Goal: Task Accomplishment & Management: Manage account settings

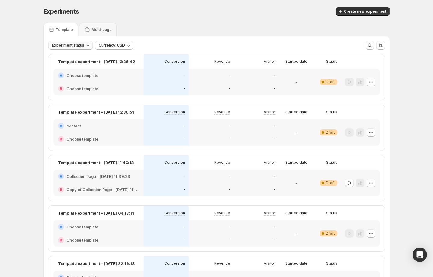
click at [69, 40] on div "Experiment status Currency: USD More views More views Create new view" at bounding box center [217, 42] width 346 height 13
click at [73, 43] on button "Experiment status" at bounding box center [70, 45] width 44 height 8
click at [64, 56] on p "Live" at bounding box center [64, 58] width 8 height 6
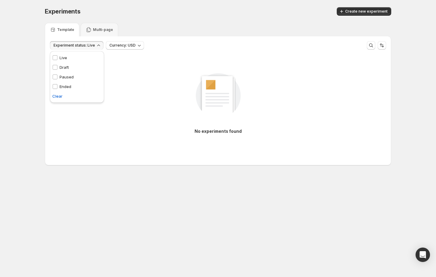
click at [66, 75] on p "Paused" at bounding box center [67, 77] width 14 height 6
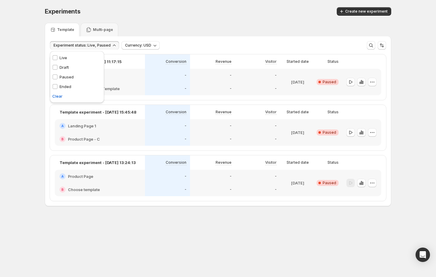
click at [63, 55] on p "Live" at bounding box center [64, 58] width 8 height 6
click at [347, 82] on button "button" at bounding box center [351, 82] width 8 height 8
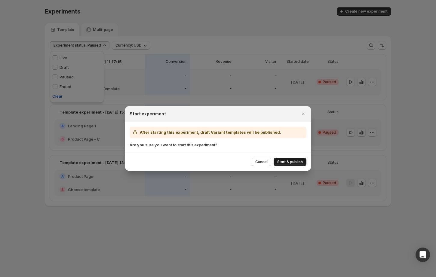
click at [291, 160] on span "Start & publish" at bounding box center [290, 162] width 26 height 5
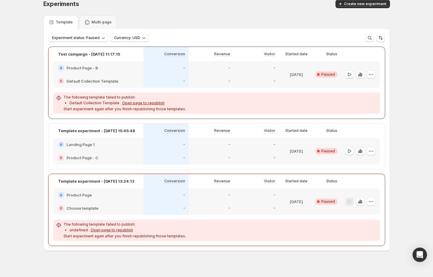
scroll to position [14, 0]
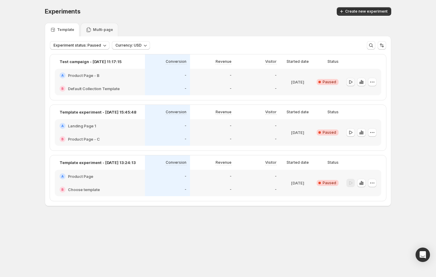
click at [352, 81] on icon "button" at bounding box center [351, 82] width 6 height 6
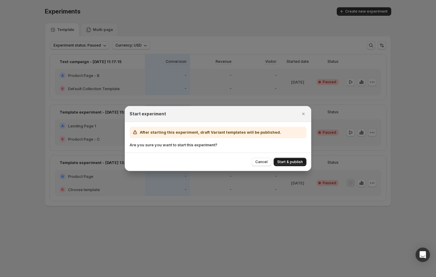
click at [283, 163] on span "Start & publish" at bounding box center [290, 162] width 26 height 5
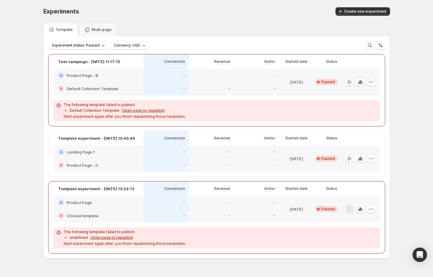
click at [104, 90] on h2 "Default Collection Template" at bounding box center [92, 89] width 52 height 6
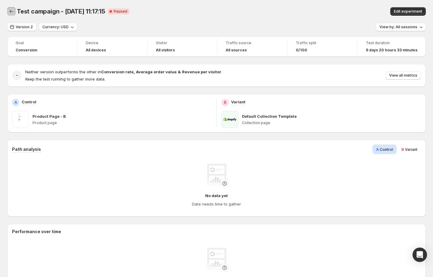
click at [14, 10] on button "Back" at bounding box center [11, 11] width 8 height 8
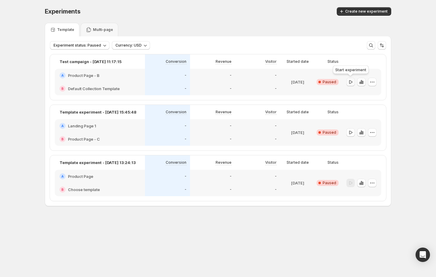
click at [349, 81] on icon "button" at bounding box center [351, 82] width 6 height 6
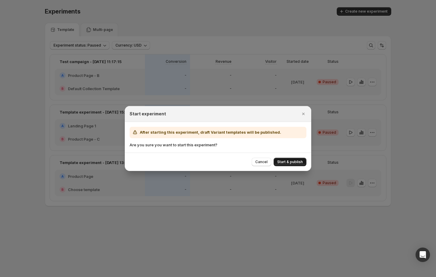
click at [292, 162] on span "Start & publish" at bounding box center [290, 162] width 26 height 5
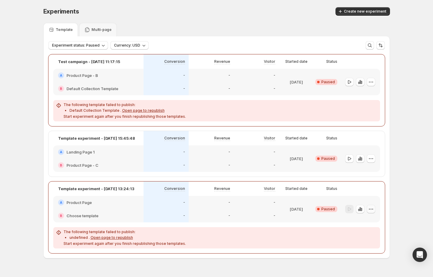
click at [370, 211] on icon "button" at bounding box center [371, 209] width 6 height 6
click at [366, 221] on span "Edit" at bounding box center [365, 221] width 7 height 5
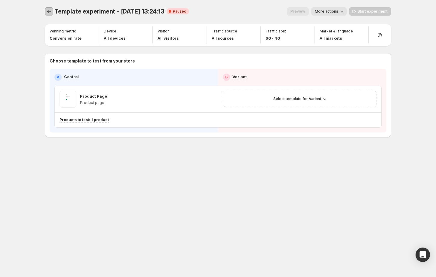
click at [48, 15] on button "Experiments" at bounding box center [49, 11] width 8 height 8
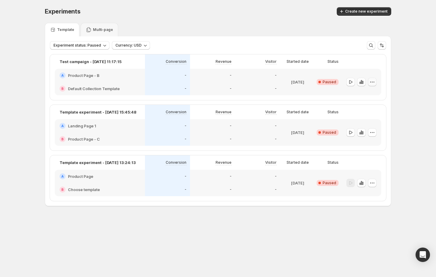
click at [374, 83] on icon "button" at bounding box center [372, 82] width 6 height 6
click at [371, 91] on button "Edit" at bounding box center [372, 94] width 41 height 10
click at [350, 80] on icon "button" at bounding box center [351, 82] width 6 height 6
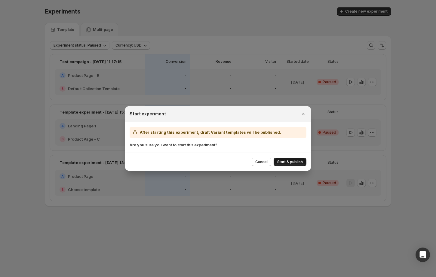
click at [292, 162] on span "Start & publish" at bounding box center [290, 162] width 26 height 5
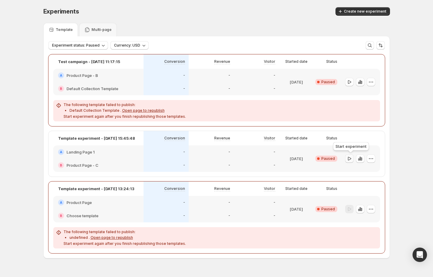
click at [350, 159] on icon "button" at bounding box center [349, 159] width 6 height 6
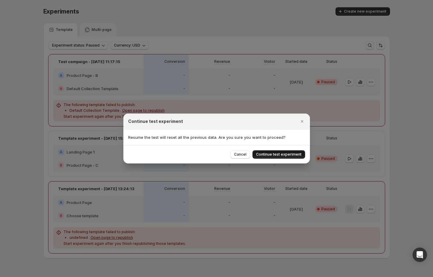
click at [294, 154] on span "Continue test experiment" at bounding box center [278, 154] width 45 height 5
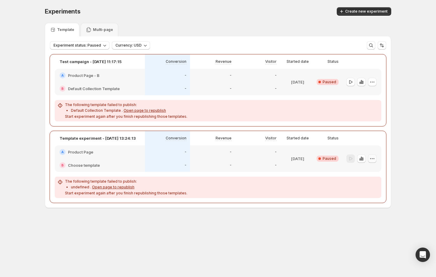
click at [375, 157] on icon "button" at bounding box center [372, 159] width 6 height 6
click at [371, 172] on span "Edit" at bounding box center [376, 171] width 29 height 6
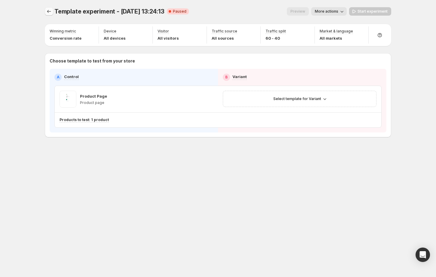
click at [47, 13] on icon "Experiments" at bounding box center [49, 11] width 6 height 6
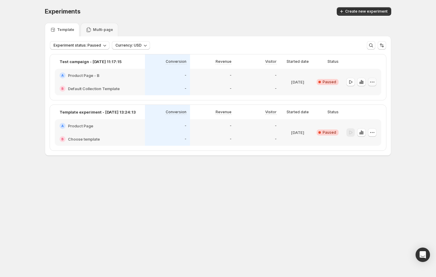
click at [186, 79] on icon "button" at bounding box center [372, 82] width 6 height 6
click at [186, 95] on span "Edit" at bounding box center [365, 94] width 7 height 5
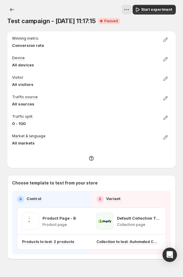
click at [74, 16] on div "Test campaign - May 8, 11:17:15 Critical Complete Paused Start experiment" at bounding box center [91, 15] width 168 height 20
click at [9, 11] on icon "Experiments" at bounding box center [12, 10] width 6 height 6
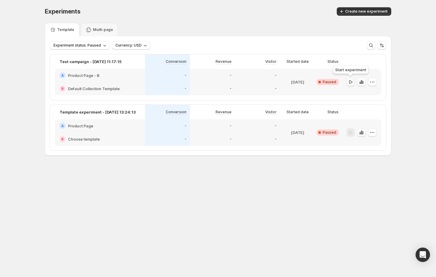
click at [186, 81] on icon "button" at bounding box center [351, 82] width 6 height 6
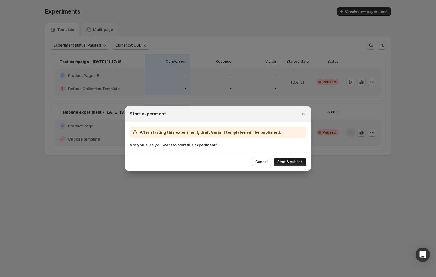
click at [186, 163] on span "Start & publish" at bounding box center [290, 162] width 26 height 5
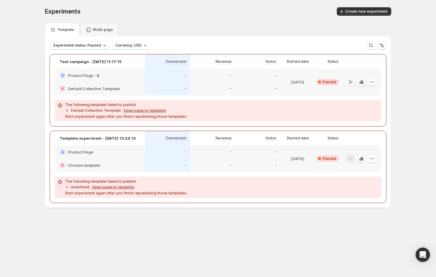
click at [84, 188] on p "undefined . Open page to republish" at bounding box center [129, 187] width 116 height 5
click at [157, 184] on li "undefined . Open page to republish" at bounding box center [129, 187] width 116 height 6
click at [107, 189] on span "Open page to republish" at bounding box center [113, 187] width 42 height 5
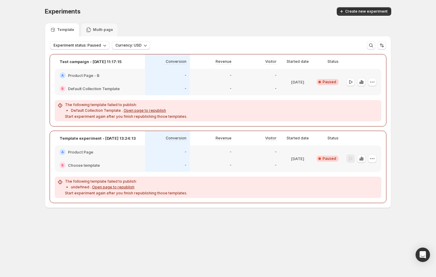
click at [116, 185] on span "Open page to republish" at bounding box center [113, 187] width 42 height 5
click at [121, 187] on span "Open page to republish" at bounding box center [113, 187] width 42 height 5
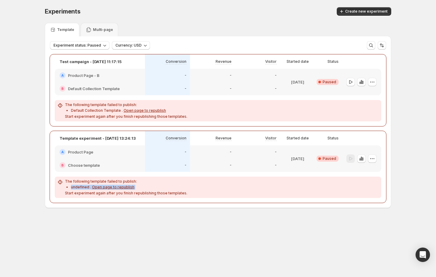
click at [121, 187] on span "Open page to republish" at bounding box center [113, 187] width 42 height 5
click at [183, 193] on div "The following template failed to publish: undefined . Open page to republish St…" at bounding box center [218, 187] width 322 height 17
click at [147, 109] on span "Open page to republish" at bounding box center [145, 110] width 42 height 5
click at [99, 88] on h2 "Default Collection Template" at bounding box center [94, 89] width 52 height 6
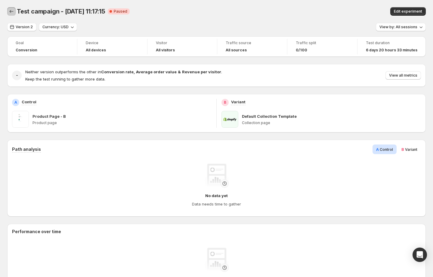
click at [13, 11] on icon "Back" at bounding box center [11, 11] width 6 height 6
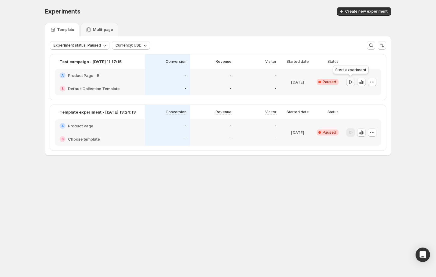
click at [186, 82] on icon "button" at bounding box center [351, 82] width 6 height 6
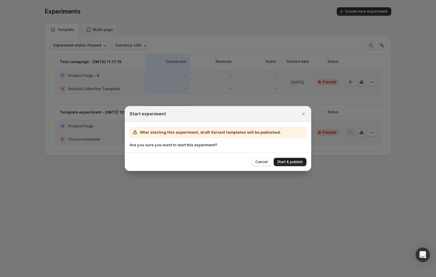
click at [186, 163] on span "Start & publish" at bounding box center [290, 162] width 26 height 5
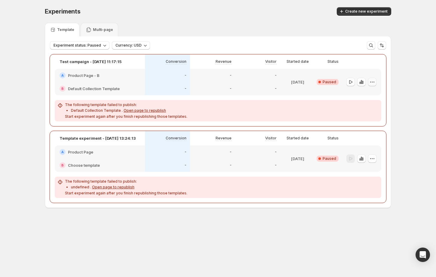
click at [186, 84] on icon "button" at bounding box center [372, 82] width 6 height 6
click at [101, 109] on p "Default Collection Template . Open page to republish" at bounding box center [129, 110] width 116 height 5
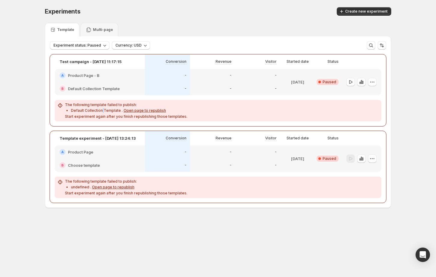
click at [101, 109] on p "Default Collection Template . Open page to republish" at bounding box center [129, 110] width 116 height 5
click at [85, 114] on p "Start experiment again after you finish republishing those templates." at bounding box center [126, 116] width 122 height 5
drag, startPoint x: 70, startPoint y: 110, endPoint x: 118, endPoint y: 111, distance: 47.5
click at [118, 111] on ul "Default Collection Template . Open page to republish" at bounding box center [126, 110] width 122 height 6
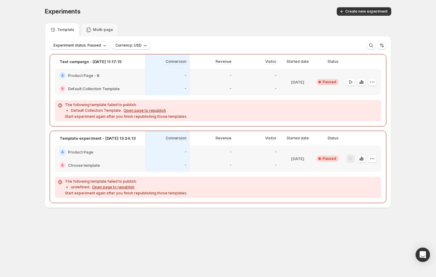
click at [119, 107] on p "The following template failed to publish:" at bounding box center [126, 105] width 122 height 5
copy p "The following template failed to publish:"
click at [186, 83] on icon "button" at bounding box center [372, 82] width 6 height 6
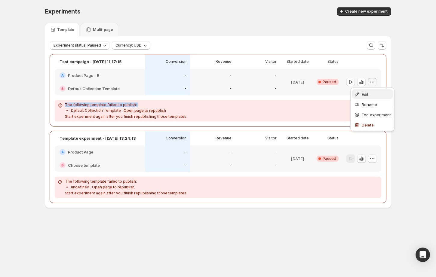
click at [186, 93] on span "Edit" at bounding box center [365, 94] width 7 height 5
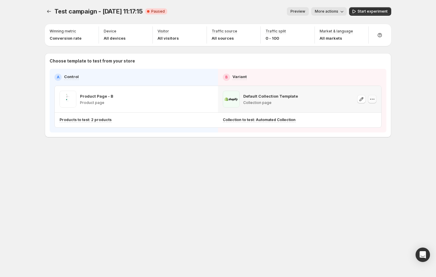
click at [186, 100] on icon "button" at bounding box center [372, 99] width 6 height 6
click at [186, 111] on span "Change template" at bounding box center [373, 112] width 32 height 5
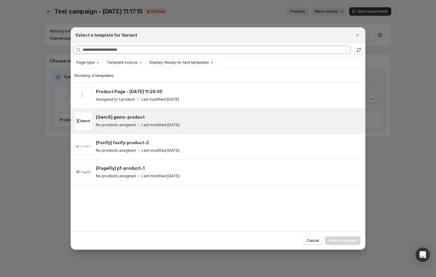
click at [186, 122] on div "No products assigned Last modified 6 months ago" at bounding box center [228, 125] width 264 height 6
click at [186, 246] on div "Cancel Select template" at bounding box center [218, 241] width 295 height 18
click at [186, 242] on span "Select template" at bounding box center [343, 241] width 28 height 5
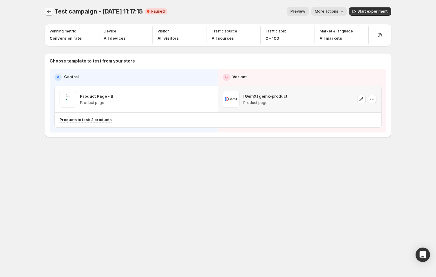
click at [46, 11] on icon "Experiments" at bounding box center [49, 11] width 6 height 6
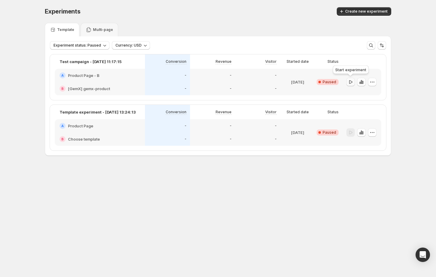
click at [186, 81] on icon "button" at bounding box center [350, 82] width 3 height 4
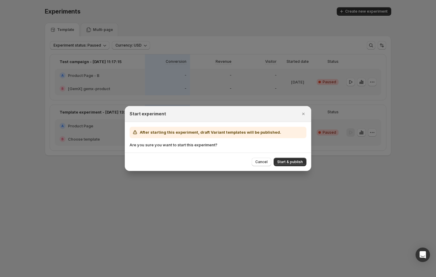
click at [186, 161] on span "Start & publish" at bounding box center [290, 162] width 26 height 5
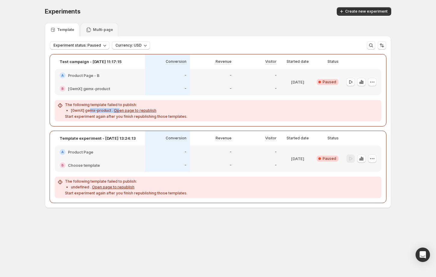
drag, startPoint x: 89, startPoint y: 110, endPoint x: 117, endPoint y: 111, distance: 28.0
click at [117, 111] on p "[GemX] gemx-product . Open page to republish" at bounding box center [129, 110] width 116 height 5
click at [186, 110] on div "The following template failed to publish: [GemX] gemx-product . Open page to re…" at bounding box center [218, 111] width 322 height 17
click at [186, 81] on button "button" at bounding box center [372, 82] width 8 height 8
click at [186, 92] on span "Edit" at bounding box center [376, 94] width 29 height 6
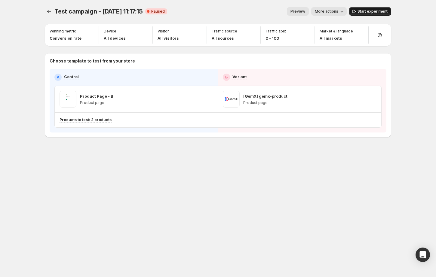
click at [186, 10] on span "Start experiment" at bounding box center [373, 11] width 30 height 5
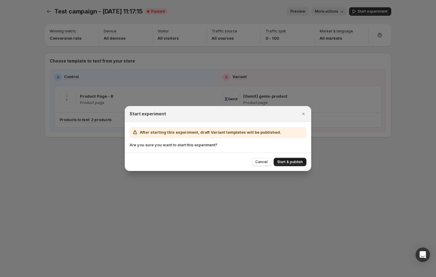
click at [186, 160] on span "Start & publish" at bounding box center [290, 162] width 26 height 5
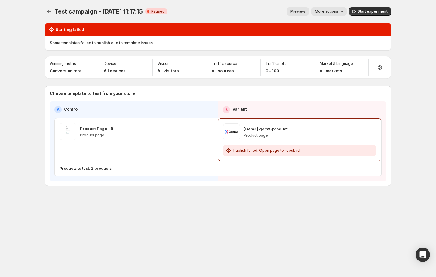
click at [82, 43] on p "Some templates failed to publish due to template issues." at bounding box center [218, 43] width 337 height 6
click at [186, 128] on p "[GemX] gemx-product" at bounding box center [266, 129] width 44 height 6
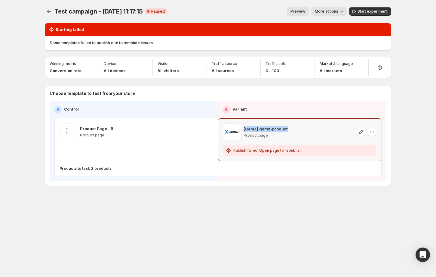
click at [186, 128] on p "[GemX] gemx-product" at bounding box center [266, 129] width 44 height 6
click at [186, 135] on icon "button" at bounding box center [372, 132] width 6 height 6
click at [186, 133] on div "Choose template to test from your store A Control B Variant Product Page - B Pr…" at bounding box center [218, 136] width 347 height 100
click at [186, 132] on button "button" at bounding box center [372, 132] width 8 height 8
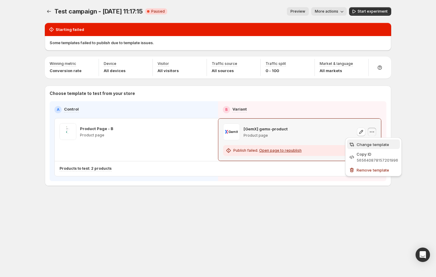
click at [186, 144] on span "Change template" at bounding box center [373, 144] width 32 height 5
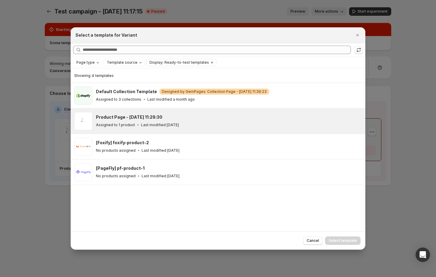
click at [164, 125] on p "Last modified [DATE]" at bounding box center [160, 125] width 38 height 5
click at [186, 238] on button "Select template" at bounding box center [342, 241] width 35 height 8
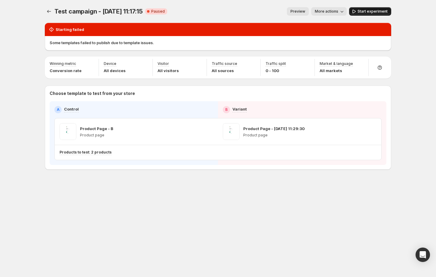
click at [186, 8] on button "Start experiment" at bounding box center [370, 11] width 42 height 8
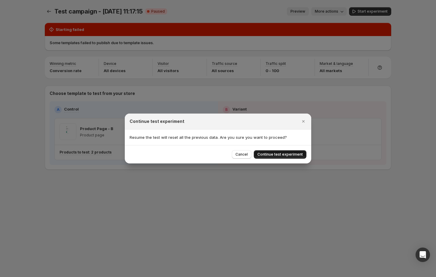
click at [186, 151] on button "Continue test experiment" at bounding box center [280, 154] width 53 height 8
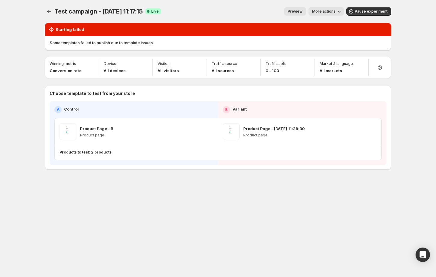
click at [186, 36] on div "Some templates failed to publish due to template issues." at bounding box center [218, 43] width 347 height 14
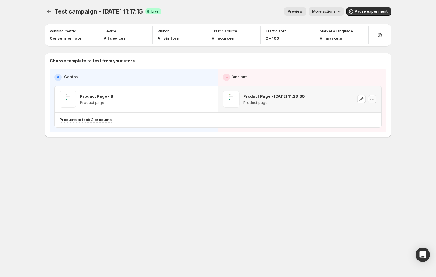
click at [371, 99] on icon "button" at bounding box center [370, 99] width 1 height 1
click at [373, 12] on span "Pause experiment" at bounding box center [371, 11] width 33 height 5
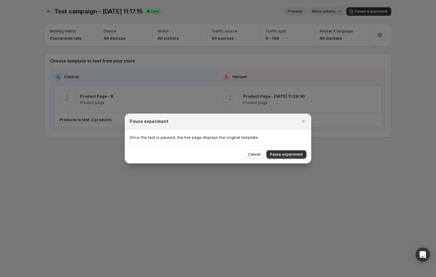
click at [298, 153] on span "Pause experiment" at bounding box center [286, 154] width 33 height 5
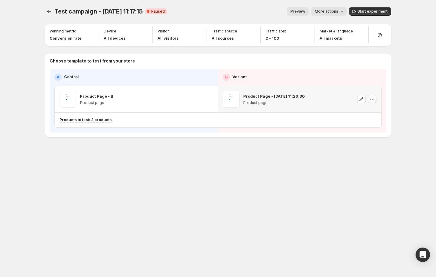
click at [373, 100] on icon "button" at bounding box center [372, 99] width 6 height 6
click at [366, 113] on span "Change template" at bounding box center [373, 112] width 32 height 5
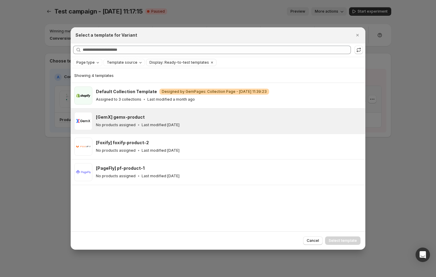
drag, startPoint x: 146, startPoint y: 129, endPoint x: 157, endPoint y: 131, distance: 11.3
click at [146, 129] on div "[GemX] gemx-product No products assigned Last modified [DATE]" at bounding box center [229, 121] width 266 height 18
click at [351, 241] on span "Select template" at bounding box center [343, 241] width 28 height 5
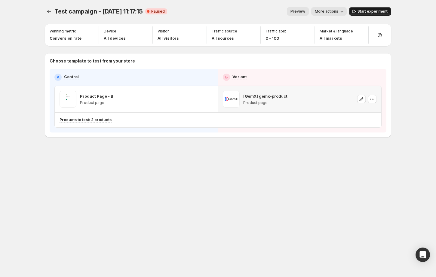
click at [367, 11] on span "Start experiment" at bounding box center [373, 11] width 30 height 5
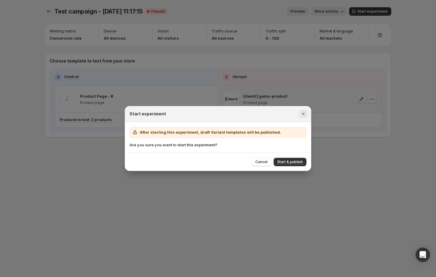
click at [307, 115] on button "Close" at bounding box center [303, 114] width 8 height 8
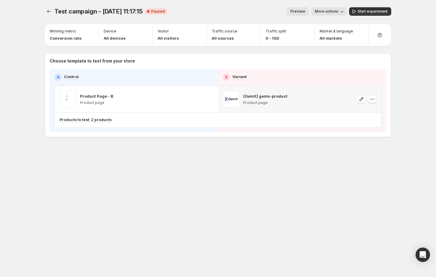
click at [261, 96] on p "[GemX] gemx-product" at bounding box center [265, 96] width 44 height 6
click at [267, 98] on p "[GemX] gemx-product" at bounding box center [265, 96] width 44 height 6
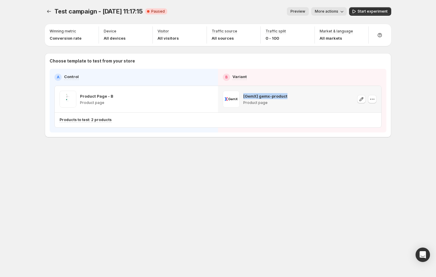
click at [267, 98] on p "[GemX] gemx-product" at bounding box center [265, 96] width 44 height 6
click at [271, 96] on p "[GemX] gemx-product" at bounding box center [265, 96] width 44 height 6
click at [271, 97] on p "[GemX] gemx-product" at bounding box center [265, 96] width 44 height 6
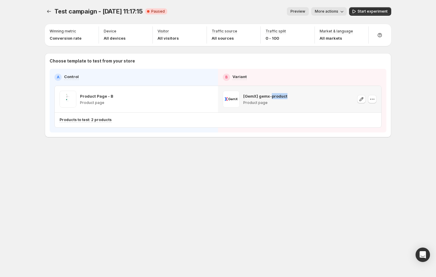
click at [271, 97] on p "[GemX] gemx-product" at bounding box center [265, 96] width 44 height 6
click at [375, 97] on icon "button" at bounding box center [372, 99] width 6 height 6
drag, startPoint x: 385, startPoint y: 101, endPoint x: 378, endPoint y: 103, distance: 7.2
click at [385, 101] on div "A Control B Variant Product Page - B Product page [GemX] gemx-product Product p…" at bounding box center [218, 101] width 337 height 64
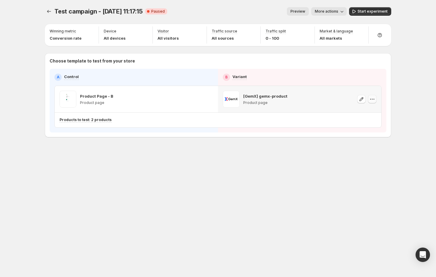
click at [374, 99] on icon "button" at bounding box center [374, 99] width 1 height 1
click at [369, 101] on icon "button" at bounding box center [372, 99] width 6 height 6
click at [276, 94] on p "[GemX] gemx-product" at bounding box center [265, 96] width 44 height 6
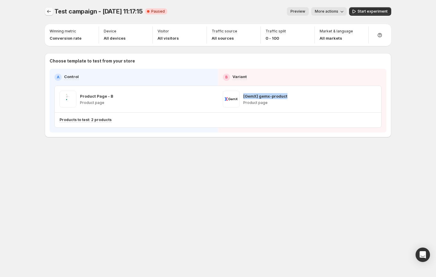
click at [47, 11] on icon "Experiments" at bounding box center [49, 11] width 6 height 6
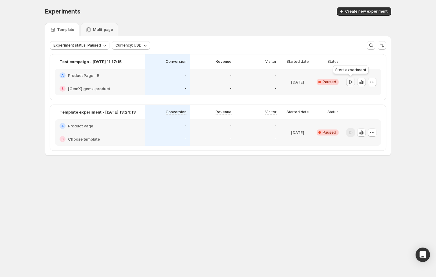
click at [350, 81] on icon "button" at bounding box center [350, 82] width 3 height 4
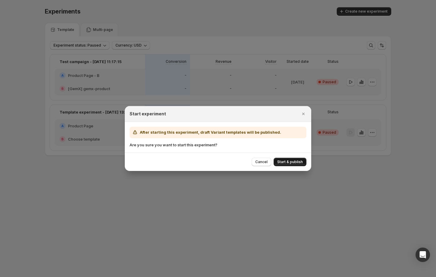
click at [288, 162] on span "Start & publish" at bounding box center [290, 162] width 26 height 5
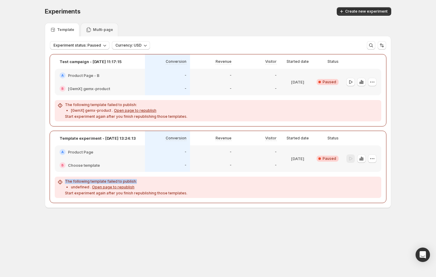
drag, startPoint x: 192, startPoint y: 196, endPoint x: 63, endPoint y: 185, distance: 128.9
click at [63, 185] on div "The following template failed to publish: undefined . Open page to republish St…" at bounding box center [218, 187] width 327 height 21
click at [76, 183] on p "The following template failed to publish:" at bounding box center [126, 181] width 122 height 5
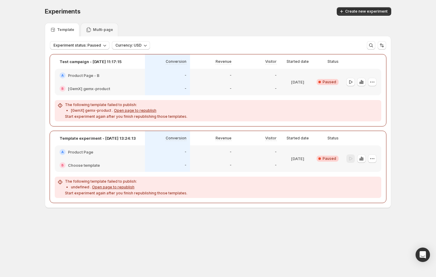
click at [271, 119] on div "The following template failed to publish: [GemX] gemx-product . Open page to re…" at bounding box center [218, 110] width 327 height 21
click at [100, 109] on p "[GemX] gemx-product . Open page to republish" at bounding box center [129, 110] width 116 height 5
click at [212, 112] on div "The following template failed to publish: [GemX] gemx-product . Open page to re…" at bounding box center [218, 111] width 322 height 17
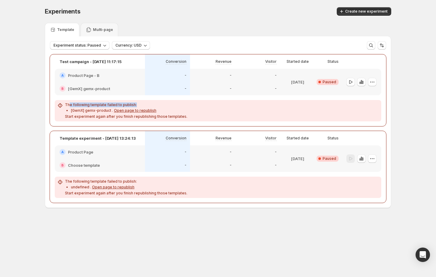
drag, startPoint x: 188, startPoint y: 119, endPoint x: 70, endPoint y: 105, distance: 119.1
click at [70, 105] on div "The following template failed to publish: [GemX] gemx-product . Open page to re…" at bounding box center [218, 110] width 327 height 21
click at [72, 105] on p "The following template failed to publish:" at bounding box center [126, 105] width 122 height 5
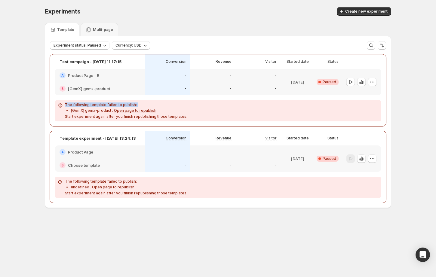
click at [317, 120] on div "The following template failed to publish: [GemX] gemx-product . Open page to re…" at bounding box center [218, 110] width 327 height 21
click at [82, 44] on span "Experiment status: Paused" at bounding box center [78, 45] width 48 height 5
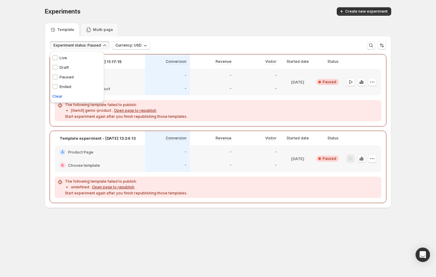
click at [63, 57] on p "Live" at bounding box center [64, 58] width 8 height 6
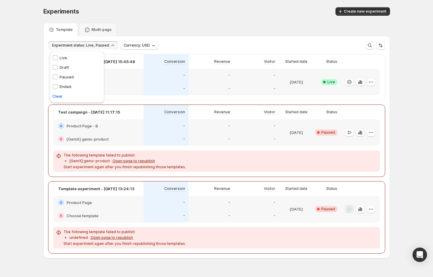
click at [68, 77] on p "Paused" at bounding box center [67, 77] width 14 height 6
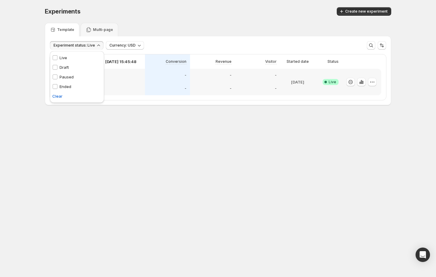
click at [299, 28] on div "Template Multi-page" at bounding box center [218, 30] width 347 height 14
click at [376, 82] on button "button" at bounding box center [372, 82] width 8 height 8
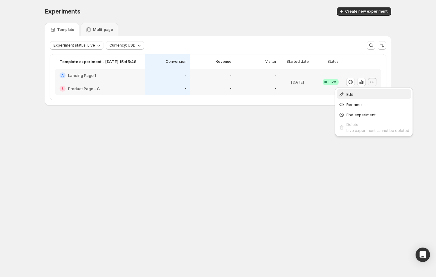
click at [356, 95] on span "Edit" at bounding box center [378, 94] width 63 height 6
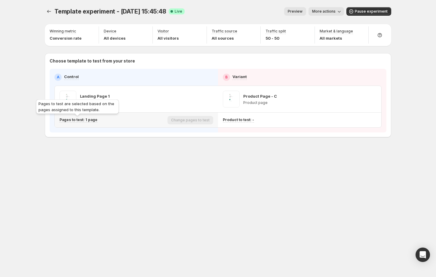
click at [79, 119] on p "Pages to test: 1 page" at bounding box center [79, 120] width 38 height 5
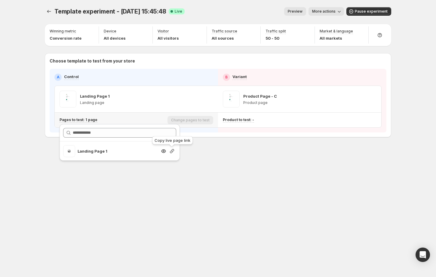
click at [171, 151] on icon "button" at bounding box center [172, 151] width 4 height 4
click at [254, 161] on div "Template experiment - [DATE] 15:45:48. This page is ready Template experiment -…" at bounding box center [218, 85] width 361 height 170
